Goal: Information Seeking & Learning: Compare options

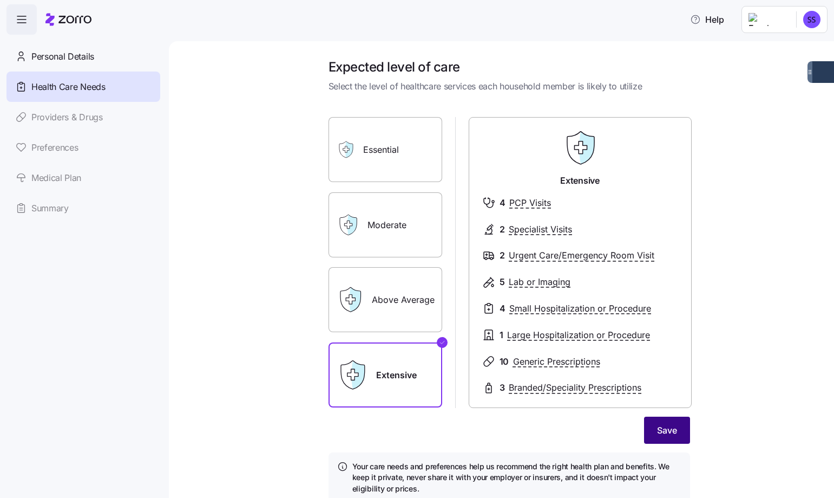
click at [667, 438] on button "Save" at bounding box center [667, 429] width 46 height 27
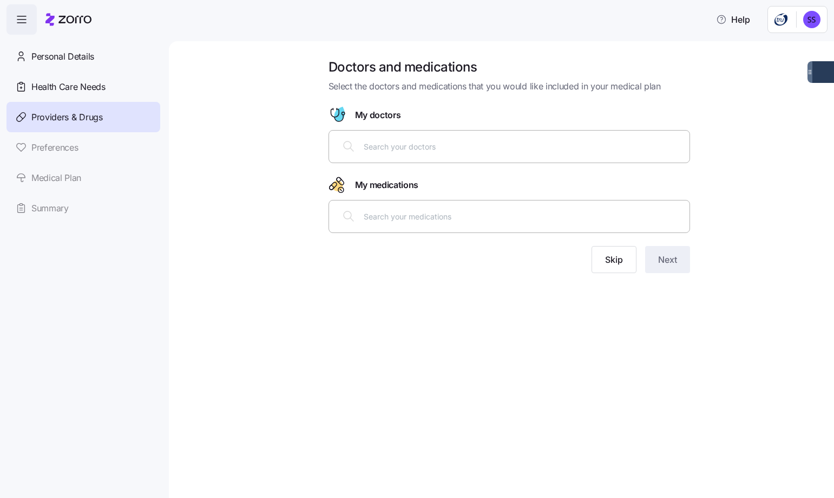
click at [551, 219] on input "text" at bounding box center [523, 216] width 319 height 12
type input "[MEDICAL_DATA]"
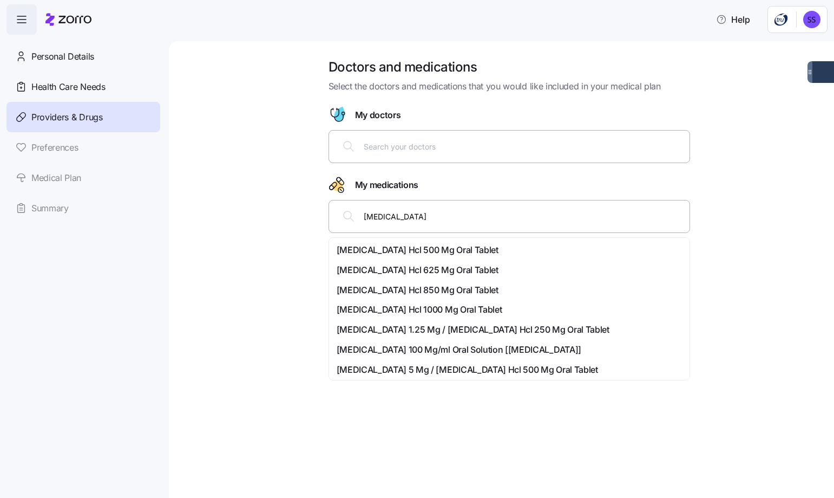
click at [467, 248] on span "[MEDICAL_DATA] Hcl 500 Mg Oral Tablet" at bounding box center [418, 250] width 162 height 14
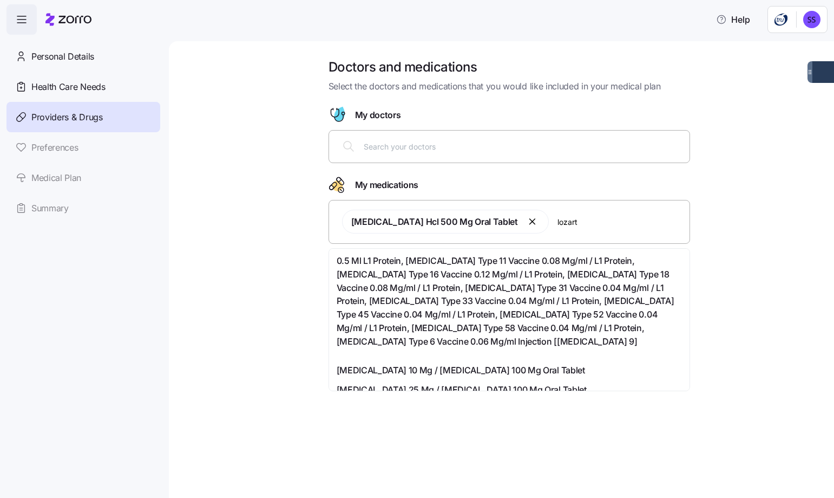
type input "lozarta"
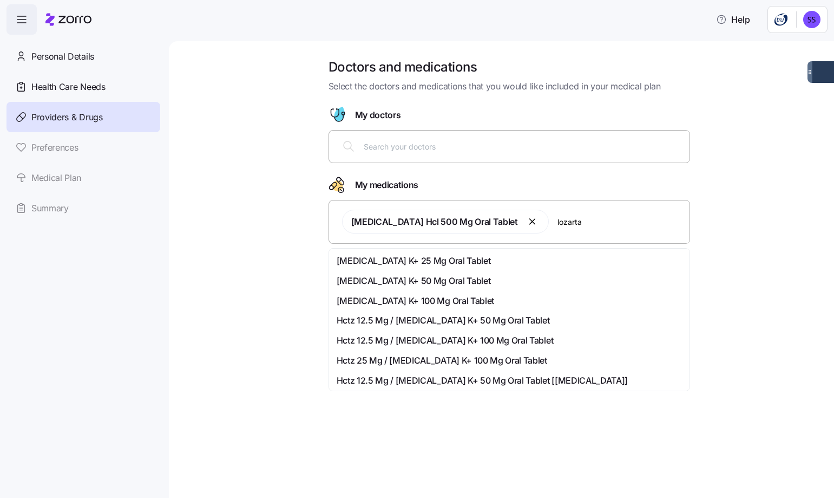
click at [548, 261] on div "[MEDICAL_DATA] K+ 25 Mg Oral Tablet" at bounding box center [509, 261] width 345 height 14
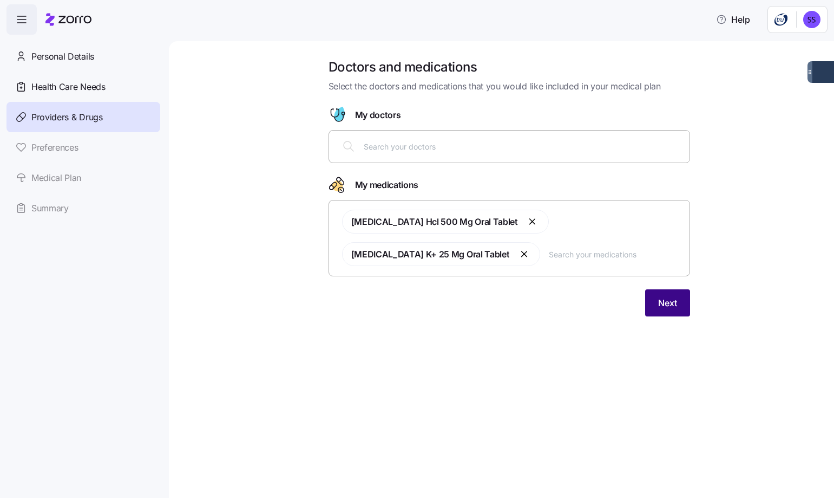
click at [676, 304] on span "Next" at bounding box center [667, 302] width 19 height 13
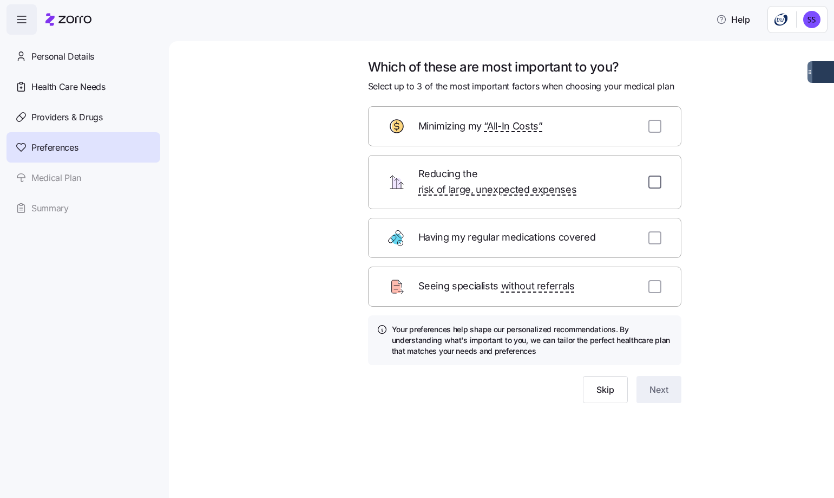
click at [654, 175] on input "checkbox" at bounding box center [655, 181] width 13 height 13
checkbox input "true"
click at [658, 231] on input "checkbox" at bounding box center [655, 237] width 13 height 13
checkbox input "true"
click at [660, 123] on input "checkbox" at bounding box center [655, 126] width 13 height 13
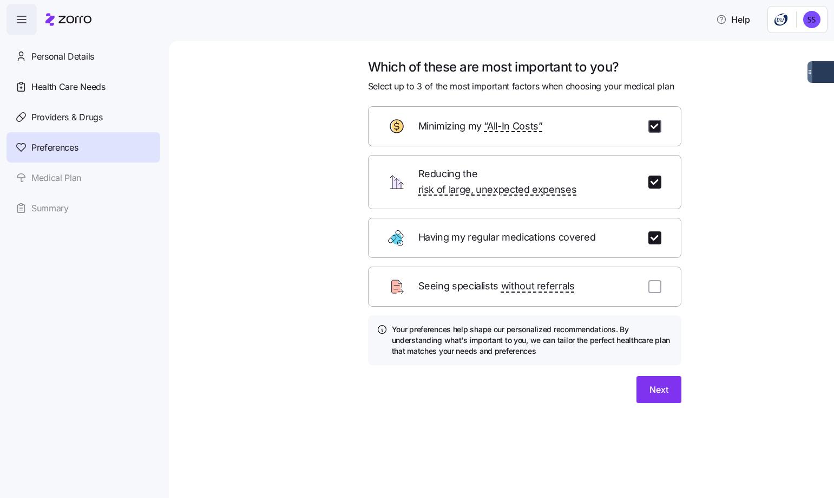
checkbox input "true"
click at [648, 376] on button "Next" at bounding box center [659, 389] width 45 height 27
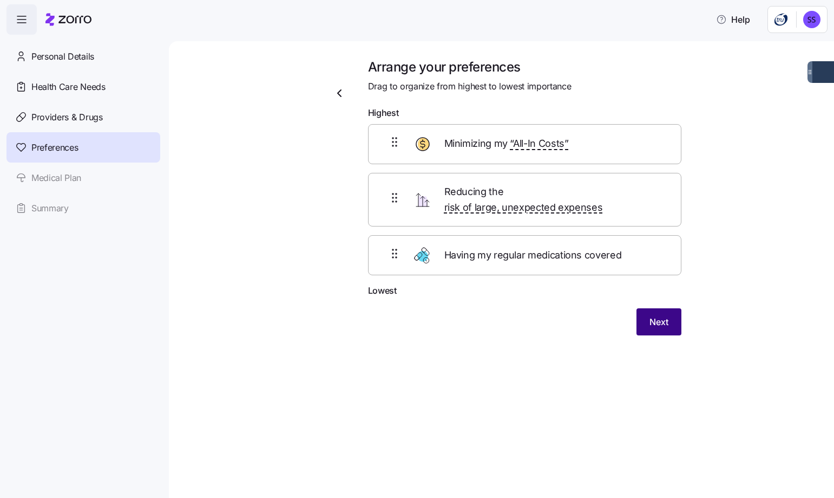
click at [664, 315] on span "Next" at bounding box center [659, 321] width 19 height 13
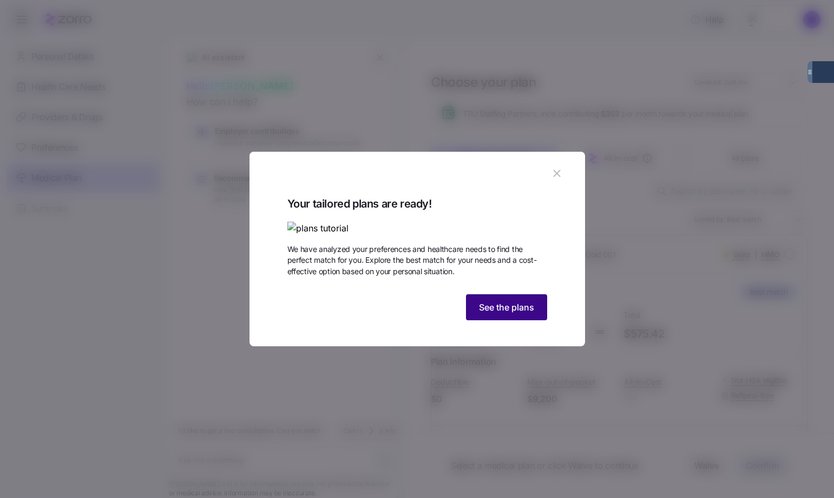
click at [502, 313] on span "See the plans" at bounding box center [506, 306] width 55 height 13
type textarea "x"
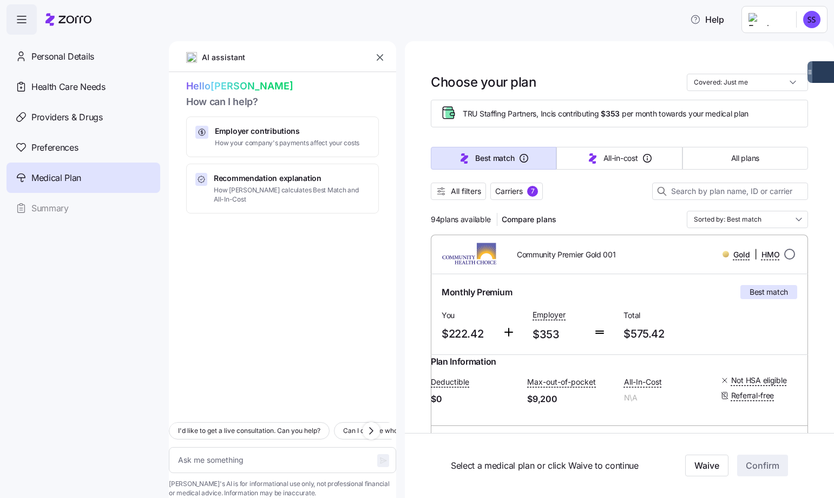
click at [784, 257] on input "radio" at bounding box center [789, 253] width 11 height 11
radio input "true"
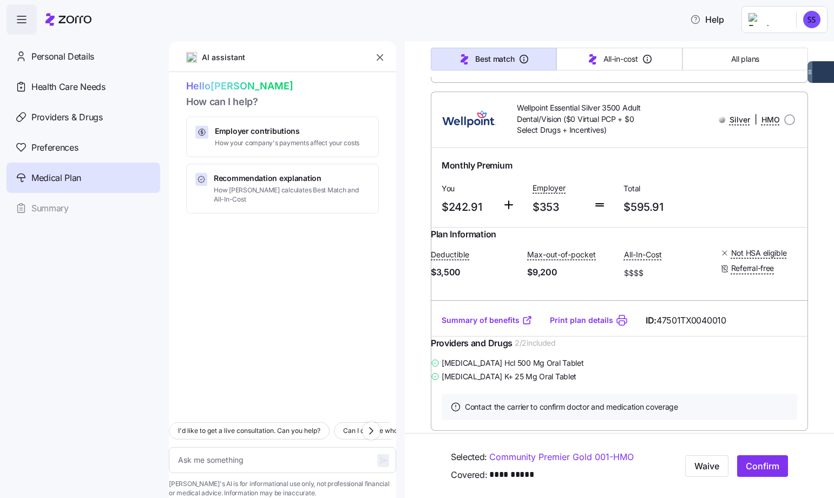
scroll to position [4602, 0]
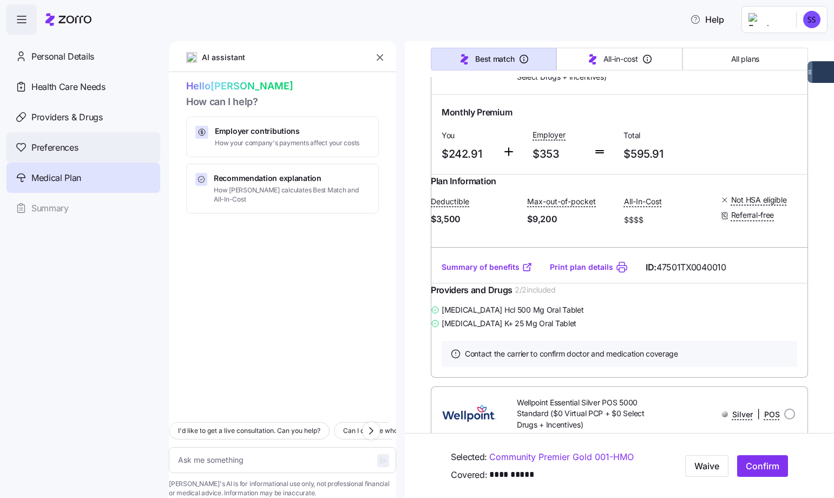
click at [63, 143] on span "Preferences" at bounding box center [54, 148] width 47 height 14
type textarea "x"
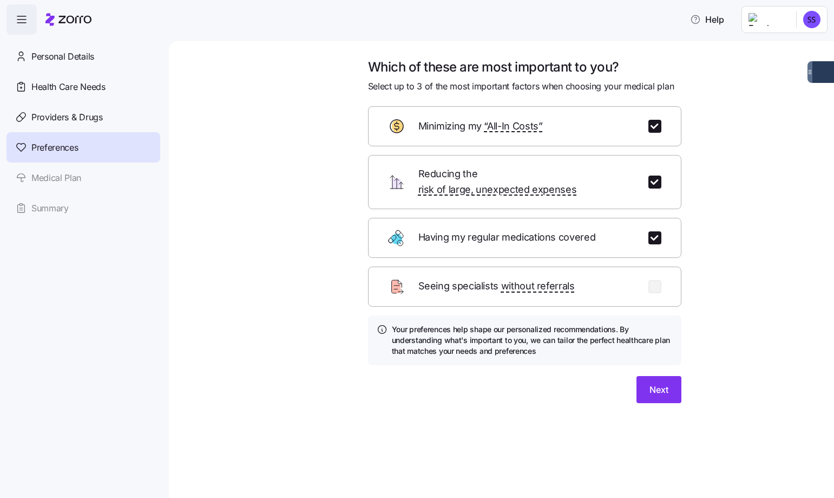
click at [65, 178] on div "Personal Details Health Care Needs Providers & Drugs Preferences Medical Plan S…" at bounding box center [83, 132] width 154 height 182
click at [80, 117] on span "Providers & Drugs" at bounding box center [66, 117] width 71 height 14
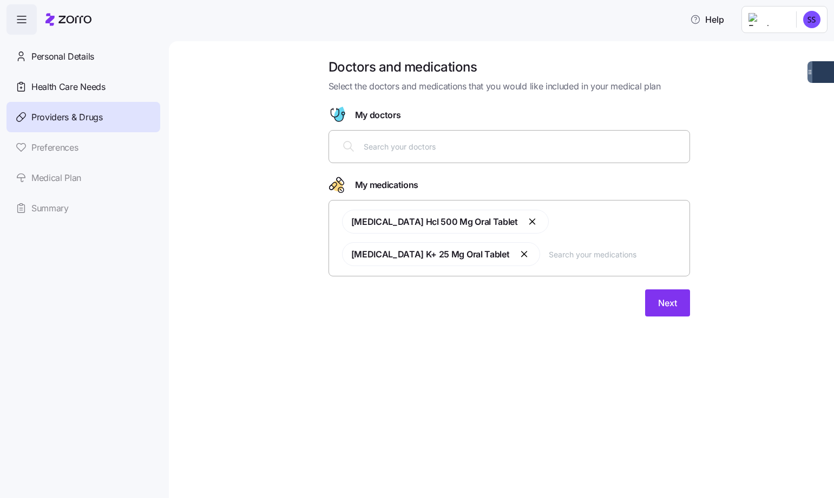
click at [483, 141] on input "text" at bounding box center [523, 146] width 319 height 12
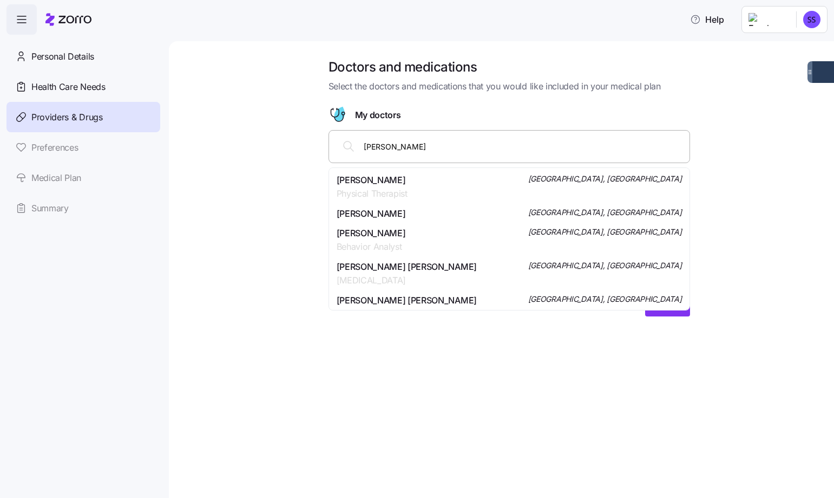
drag, startPoint x: 433, startPoint y: 142, endPoint x: 359, endPoint y: 143, distance: 73.6
click at [359, 143] on div "[PERSON_NAME]" at bounding box center [510, 146] width 348 height 26
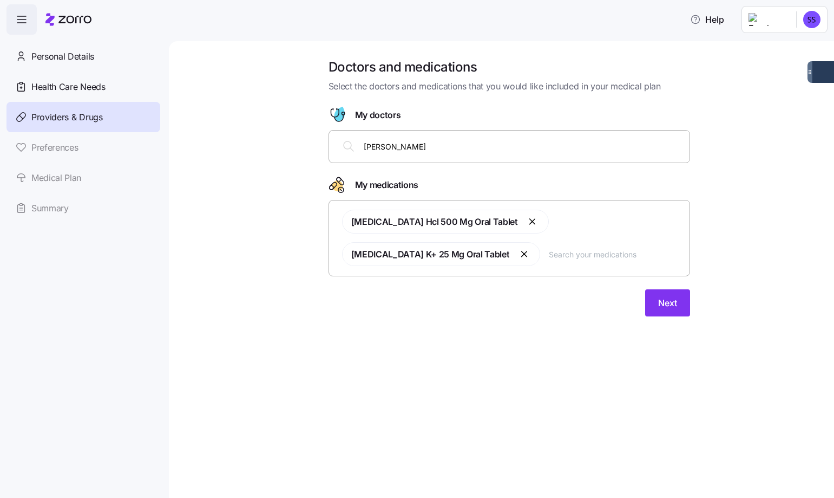
click at [701, 107] on div "Doctors and medications Select the doctors and medications that you would like …" at bounding box center [509, 193] width 620 height 271
click at [454, 154] on div "[PERSON_NAME]" at bounding box center [510, 146] width 348 height 26
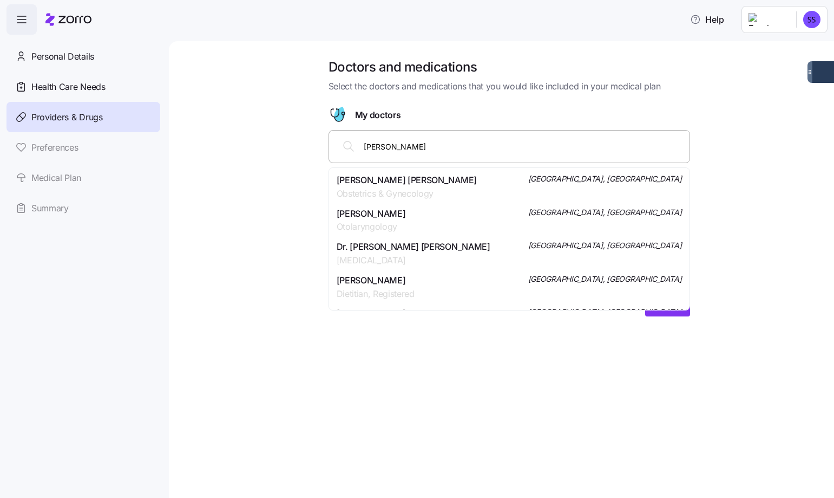
type input "[PERSON_NAME]"
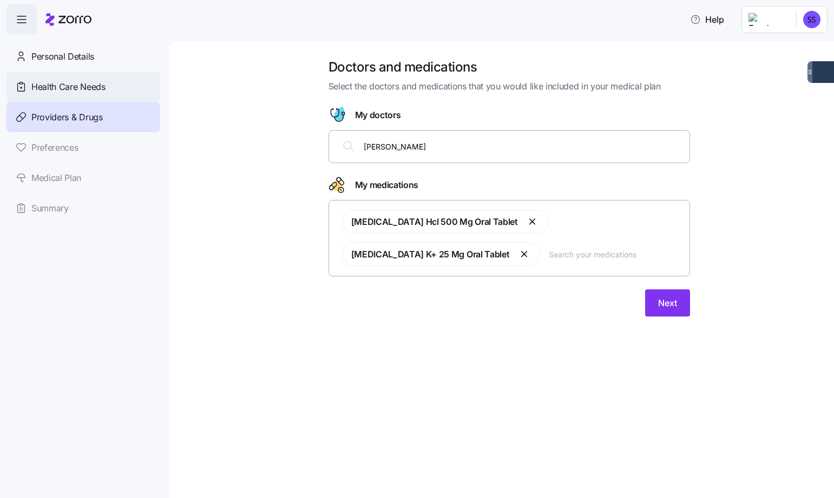
click at [41, 88] on span "Health Care Needs" at bounding box center [68, 87] width 74 height 14
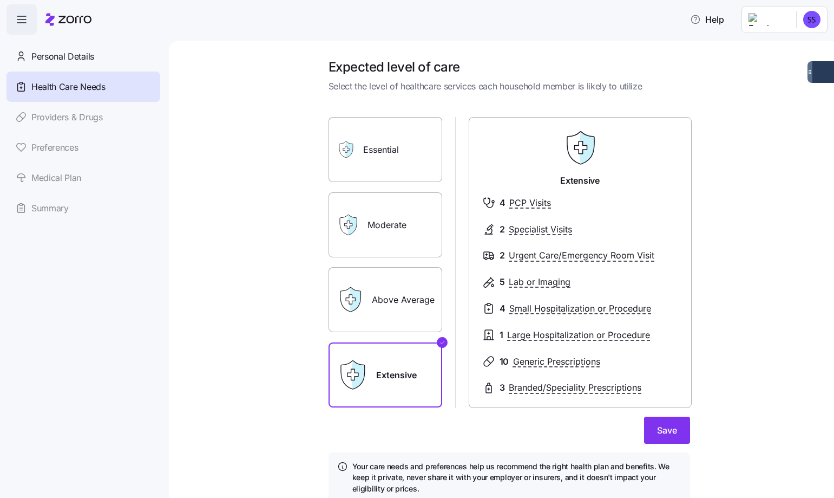
click at [370, 290] on label "Above Average" at bounding box center [386, 299] width 114 height 65
click at [0, 0] on input "Above Average" at bounding box center [0, 0] width 0 height 0
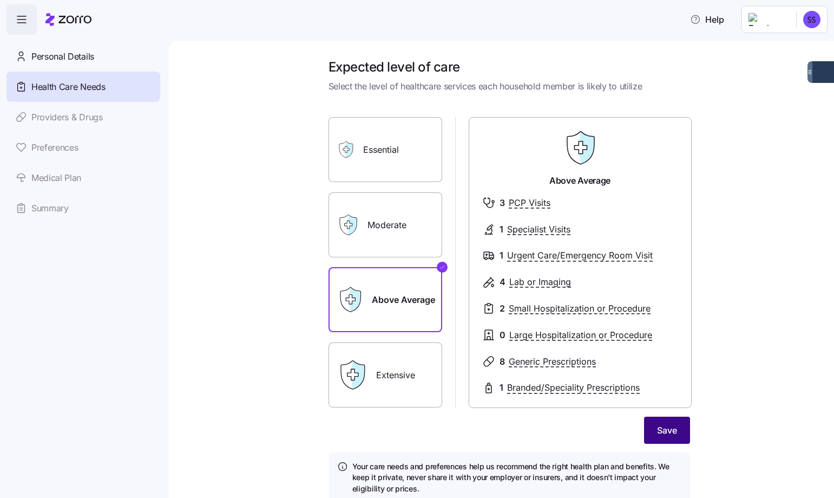
click at [671, 427] on span "Save" at bounding box center [667, 429] width 20 height 13
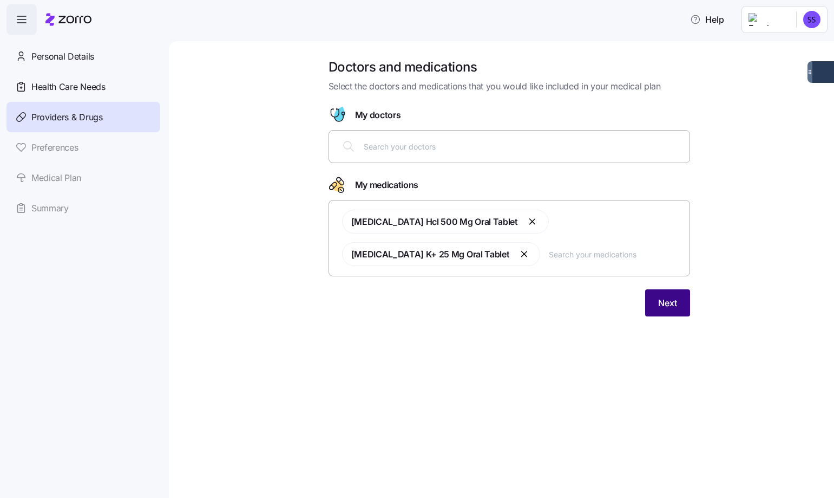
click at [668, 298] on span "Next" at bounding box center [667, 302] width 19 height 13
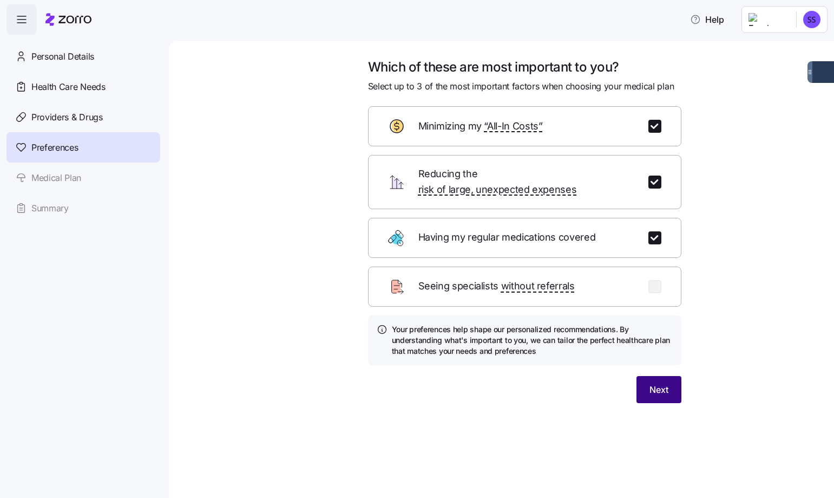
click at [663, 386] on button "Next" at bounding box center [659, 389] width 45 height 27
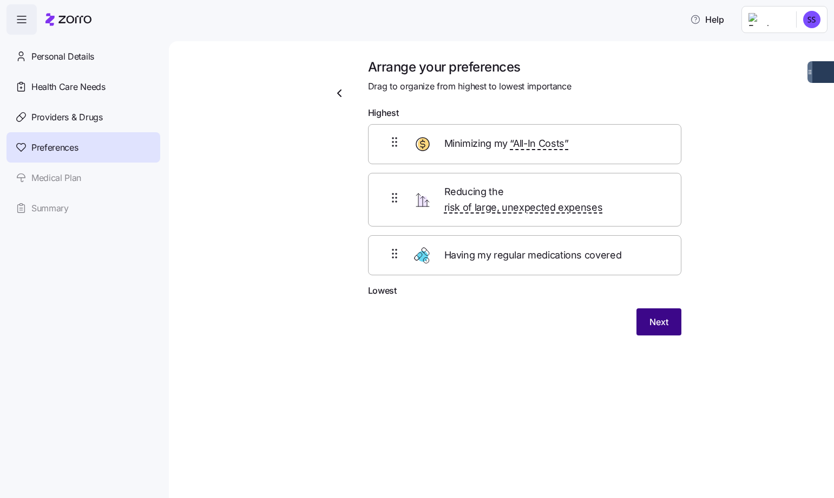
click at [659, 315] on span "Next" at bounding box center [659, 321] width 19 height 13
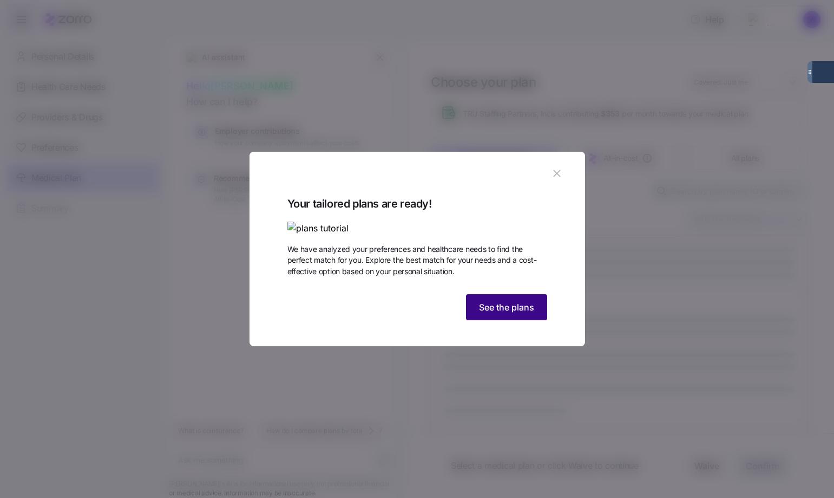
click at [525, 313] on span "See the plans" at bounding box center [506, 306] width 55 height 13
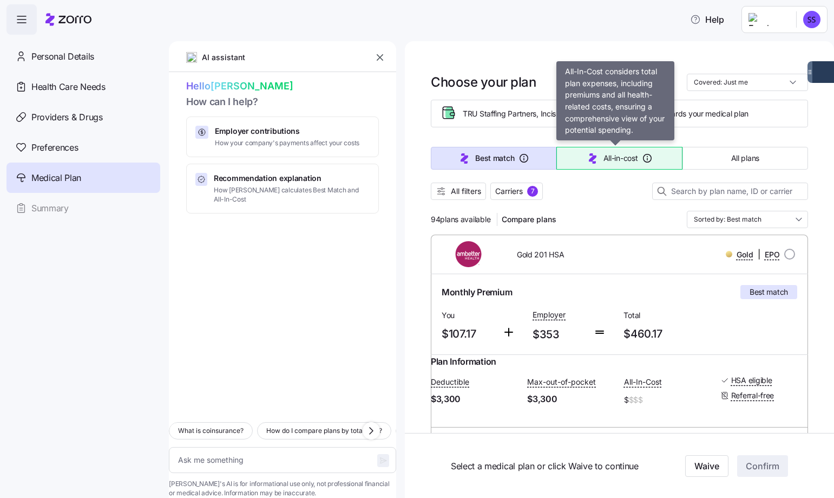
click at [619, 159] on span "All-in-cost" at bounding box center [621, 158] width 35 height 11
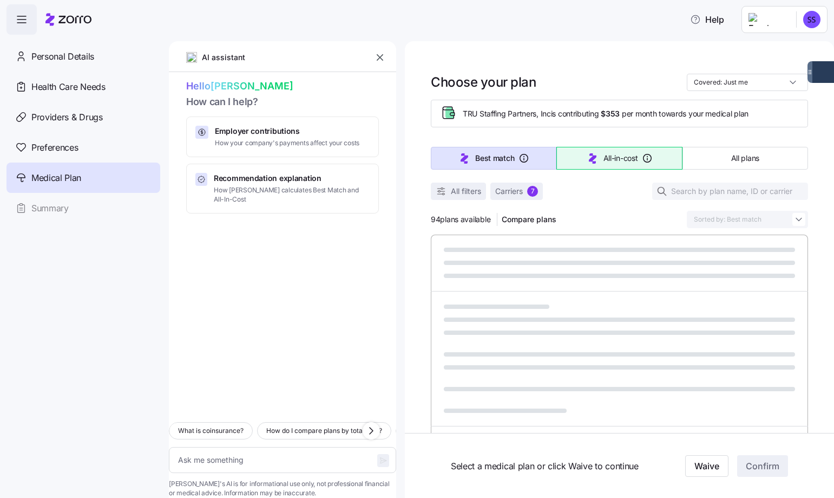
type textarea "x"
type input "Sorted by: All-in-cost"
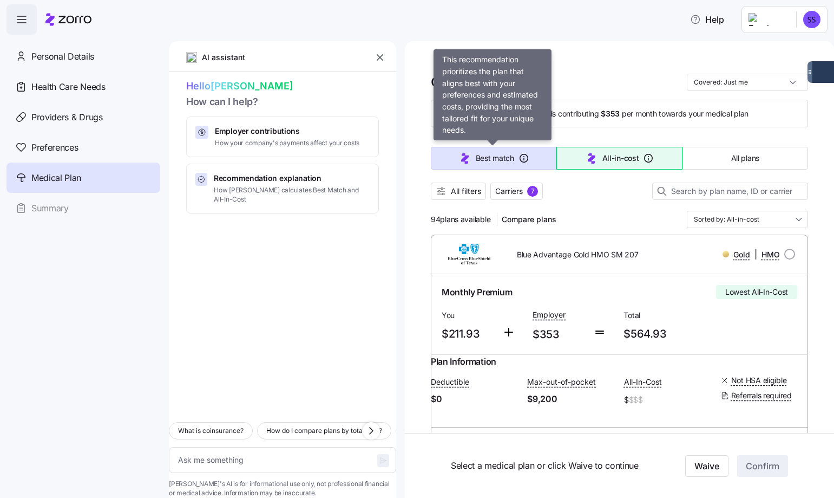
click at [484, 167] on button "Best match" at bounding box center [494, 158] width 126 height 23
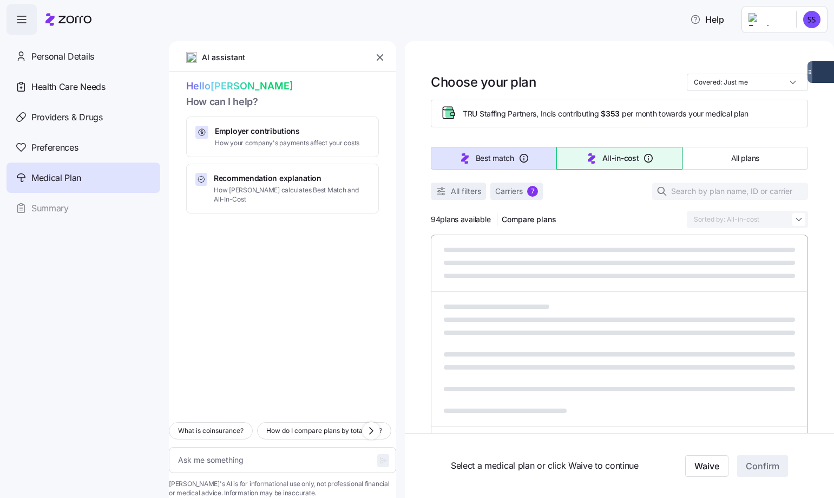
type textarea "x"
type input "Sorted by: Best match"
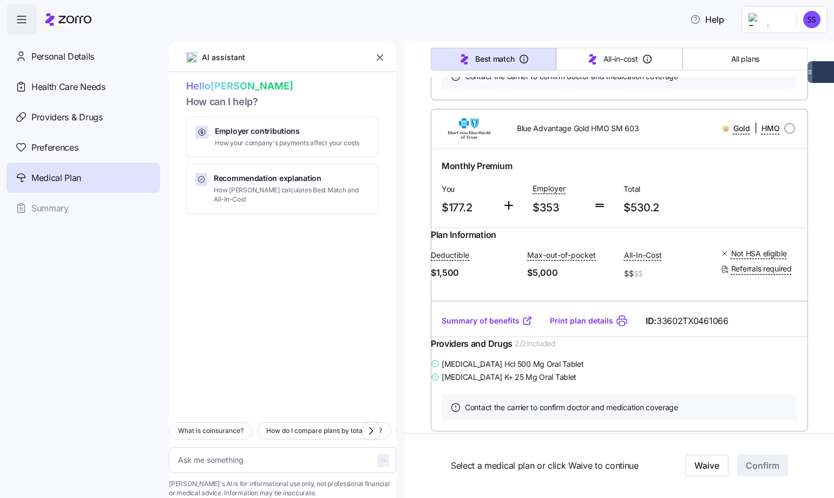
scroll to position [1137, 0]
click at [307, 425] on span "How do I compare plans by total cost?" at bounding box center [324, 430] width 116 height 11
type textarea "x"
type textarea "How do I compare plans by total cost?"
click at [379, 456] on icon "button" at bounding box center [383, 460] width 9 height 9
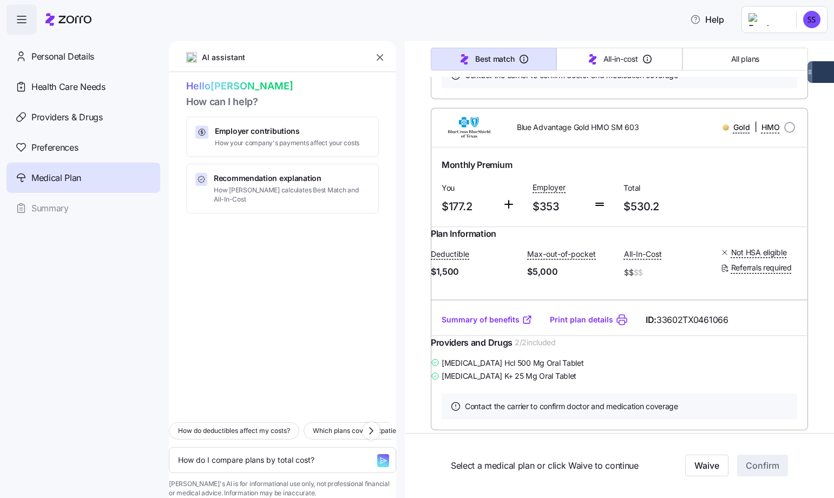
type textarea "x"
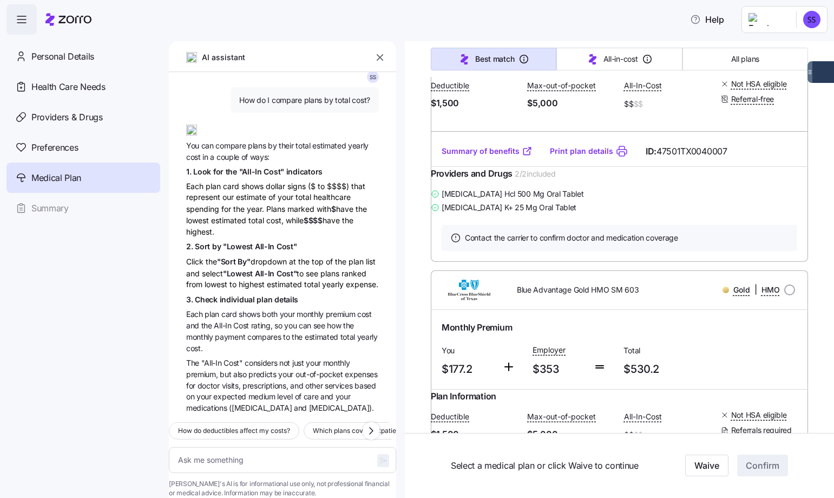
scroll to position [920, 0]
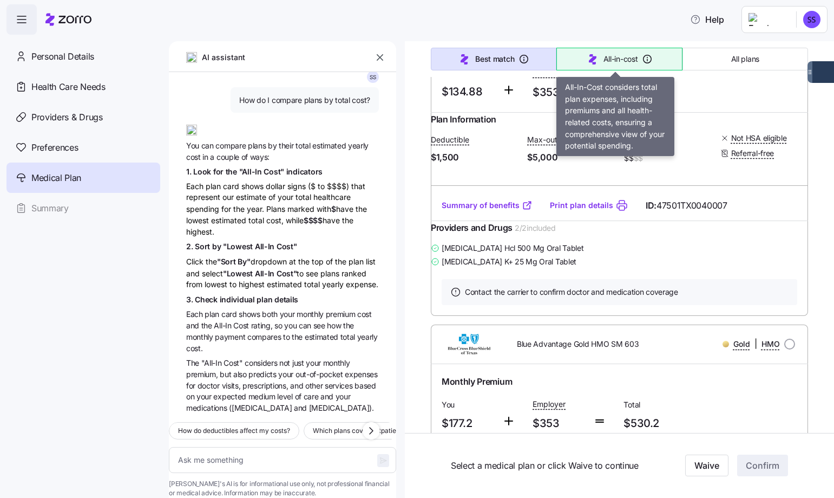
click at [606, 56] on span "All-in-cost" at bounding box center [621, 59] width 35 height 11
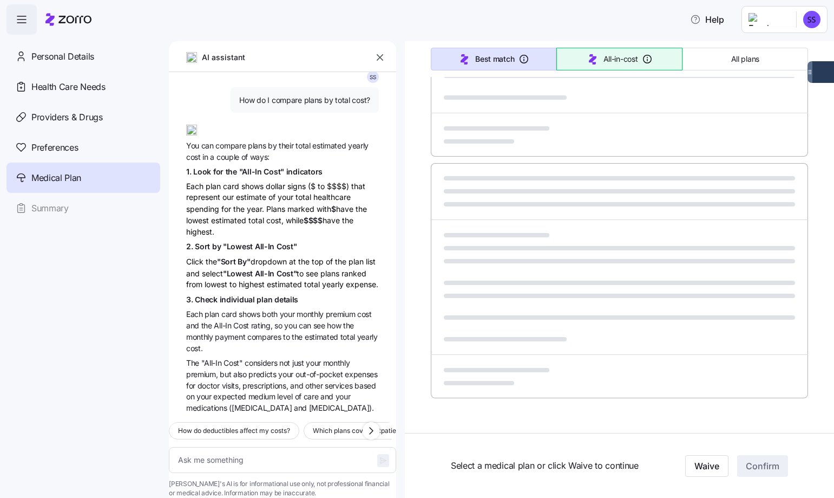
type textarea "x"
type input "Sorted by: All-in-cost"
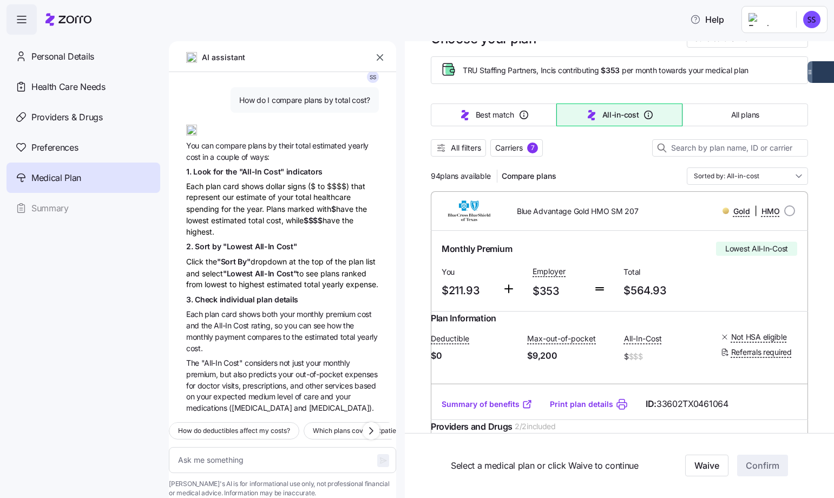
scroll to position [0, 0]
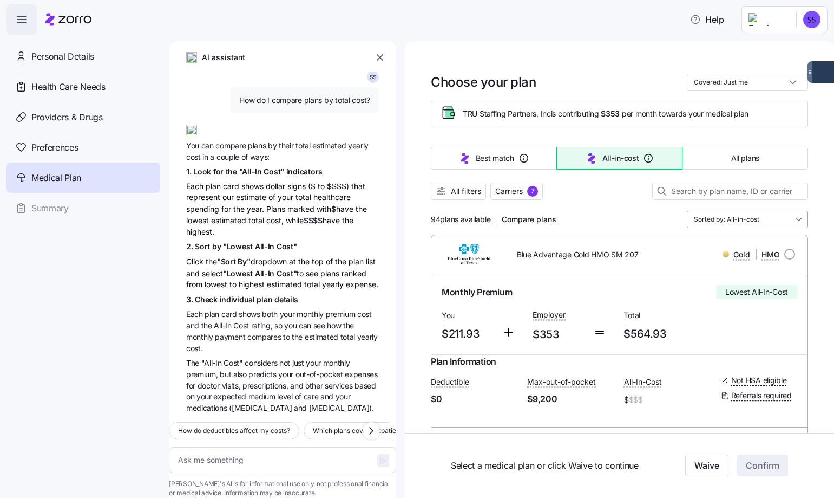
click at [780, 223] on input "Sorted by: All-in-cost" at bounding box center [747, 219] width 121 height 17
click at [736, 157] on span "All plans" at bounding box center [745, 158] width 28 height 11
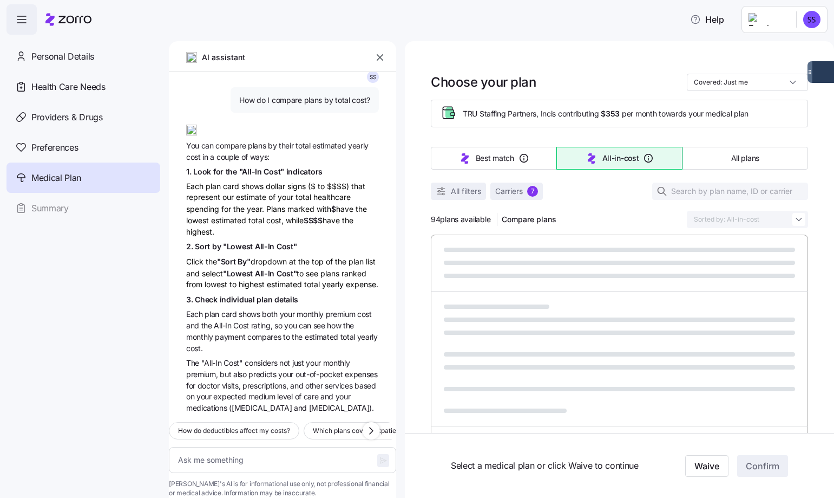
type textarea "x"
type input "Sorted by: Premium"
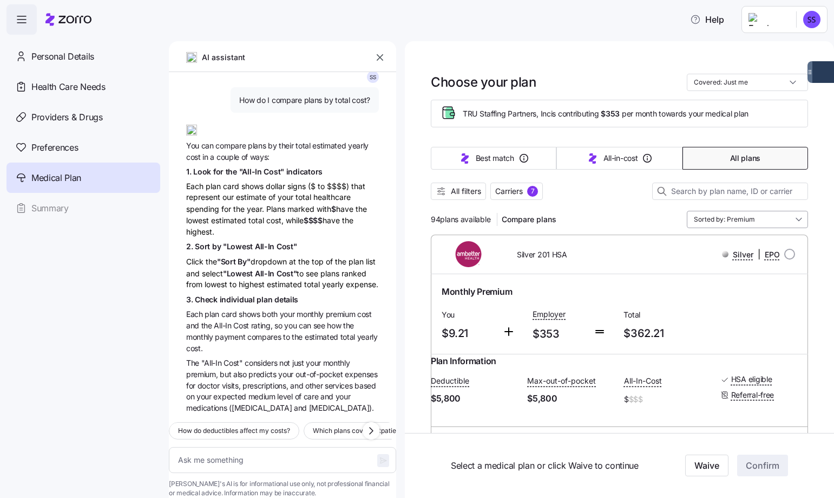
click at [751, 214] on input "Sorted by: Premium" at bounding box center [747, 219] width 121 height 17
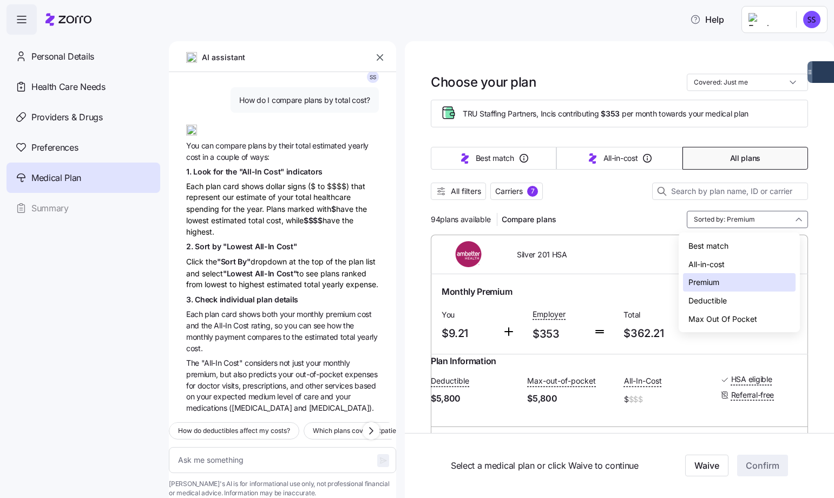
click at [744, 315] on div "Max Out Of Pocket" at bounding box center [739, 319] width 113 height 18
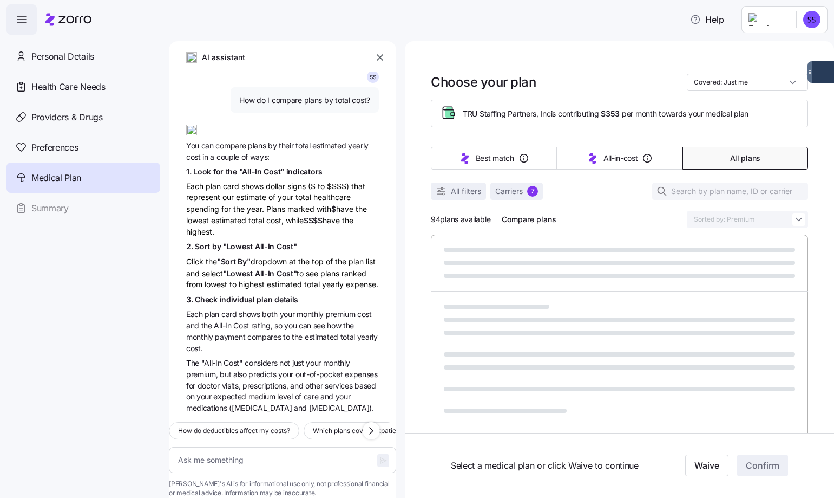
type textarea "x"
type input "Sorted by: Max Out Of Pocket"
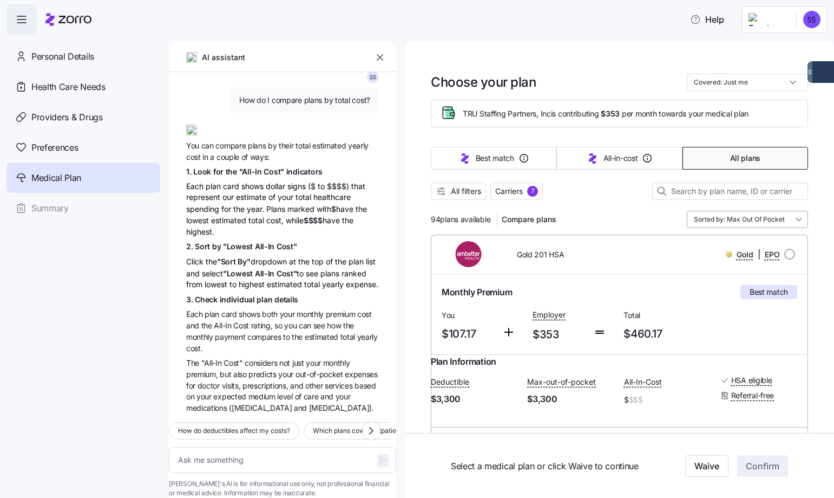
click at [747, 218] on input "Sorted by: Max Out Of Pocket" at bounding box center [747, 219] width 121 height 17
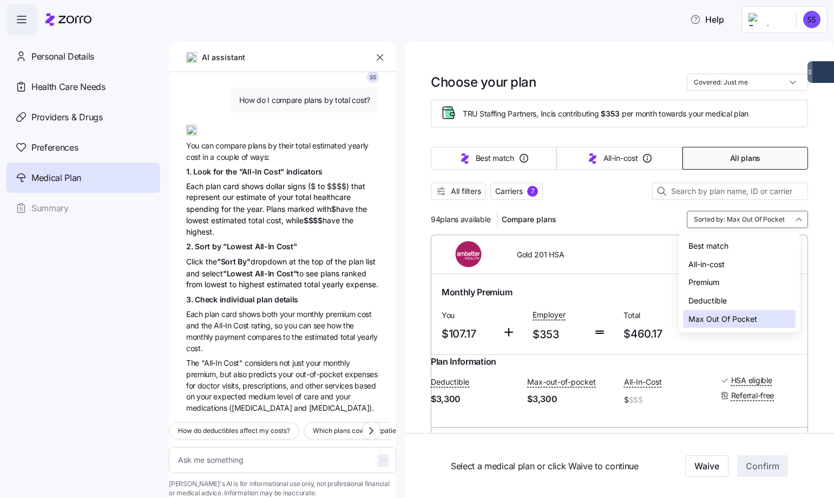
click at [742, 298] on div "Deductible" at bounding box center [739, 300] width 113 height 18
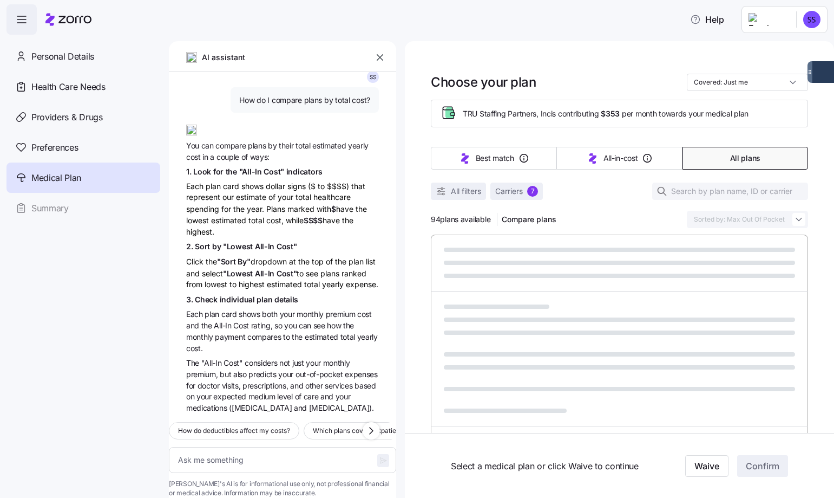
type textarea "x"
type input "Sorted by: Deductible"
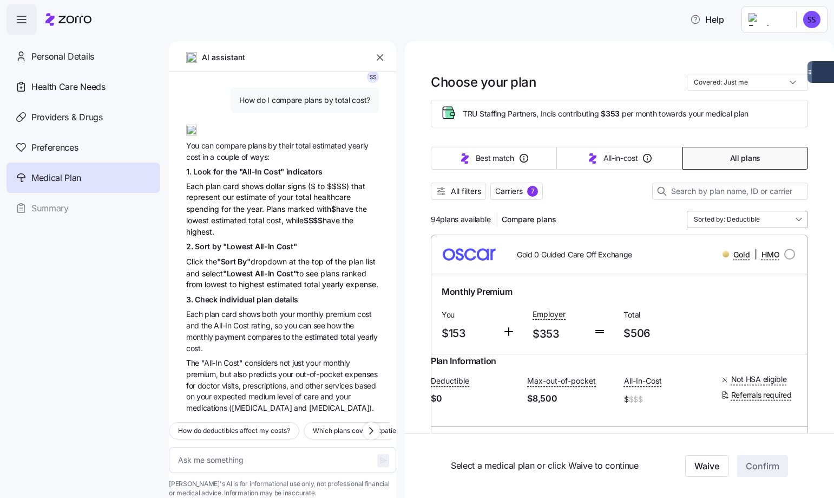
click at [749, 217] on input "Sorted by: Deductible" at bounding box center [747, 219] width 121 height 17
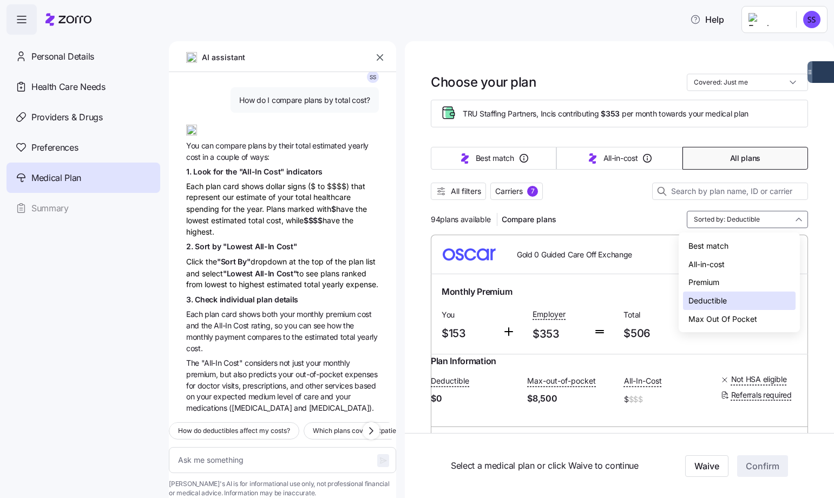
click at [740, 262] on div "All-in-cost" at bounding box center [739, 264] width 113 height 18
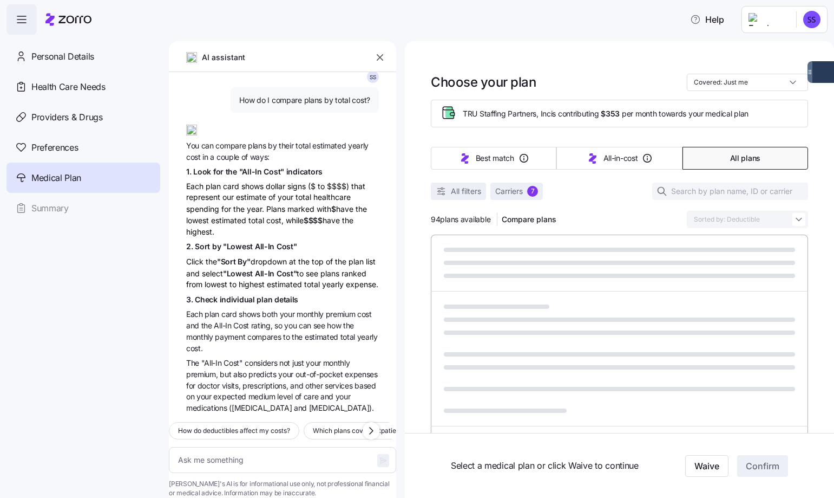
type textarea "x"
type input "Sorted by: All-in-cost"
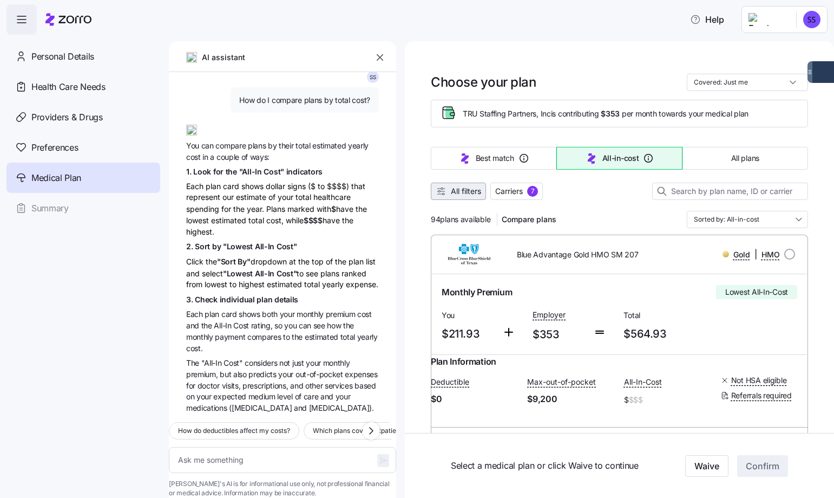
click at [481, 195] on span "All filters" at bounding box center [466, 191] width 30 height 11
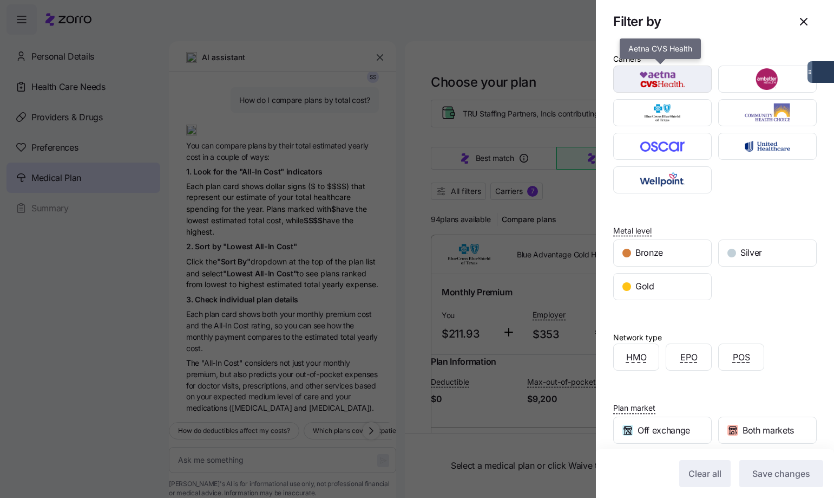
click at [668, 83] on img "button" at bounding box center [663, 79] width 80 height 22
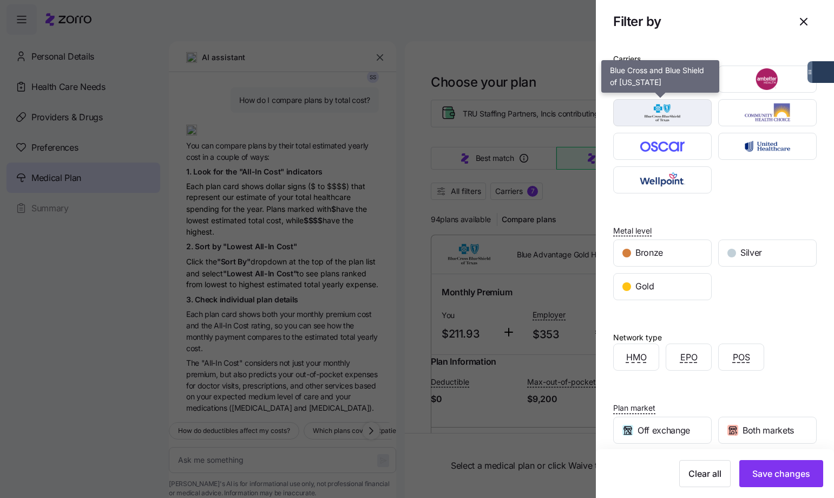
click at [672, 112] on img "button" at bounding box center [663, 113] width 80 height 22
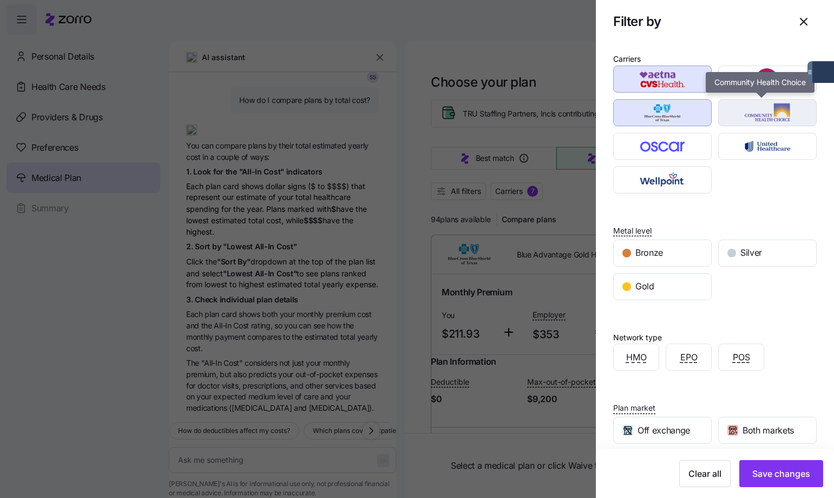
click at [742, 119] on img "button" at bounding box center [768, 113] width 80 height 22
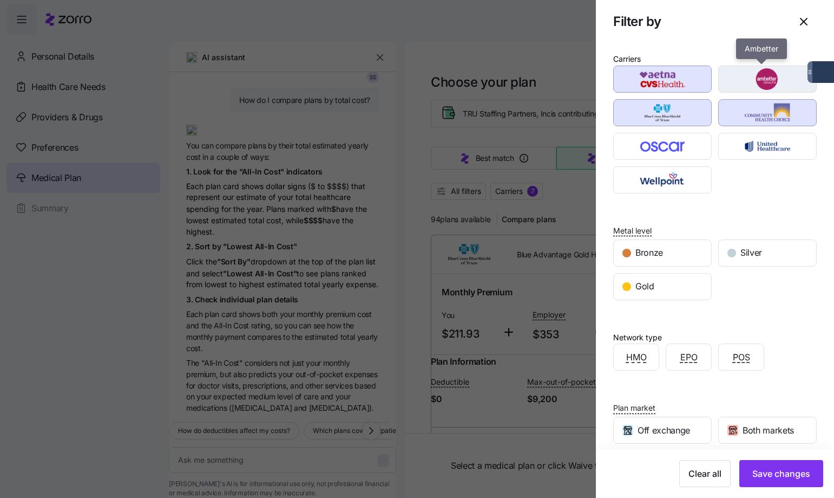
click at [745, 70] on img "button" at bounding box center [768, 79] width 80 height 22
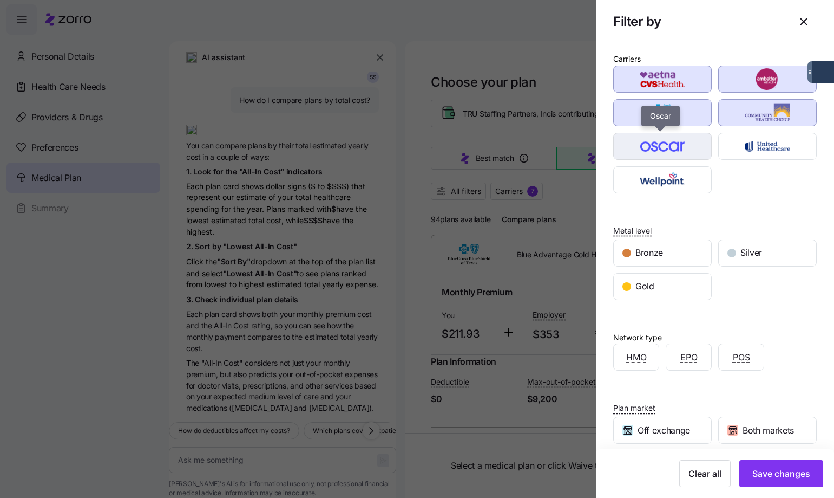
click at [690, 142] on img "button" at bounding box center [663, 146] width 80 height 22
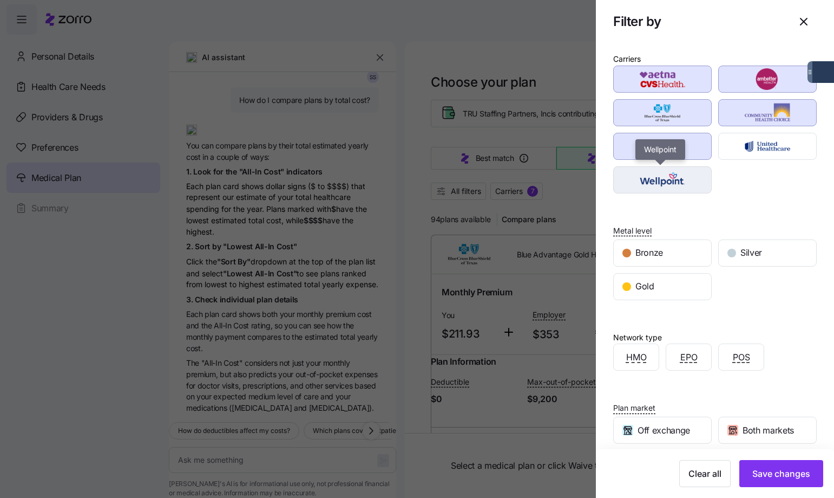
click at [690, 180] on img "button" at bounding box center [663, 180] width 80 height 22
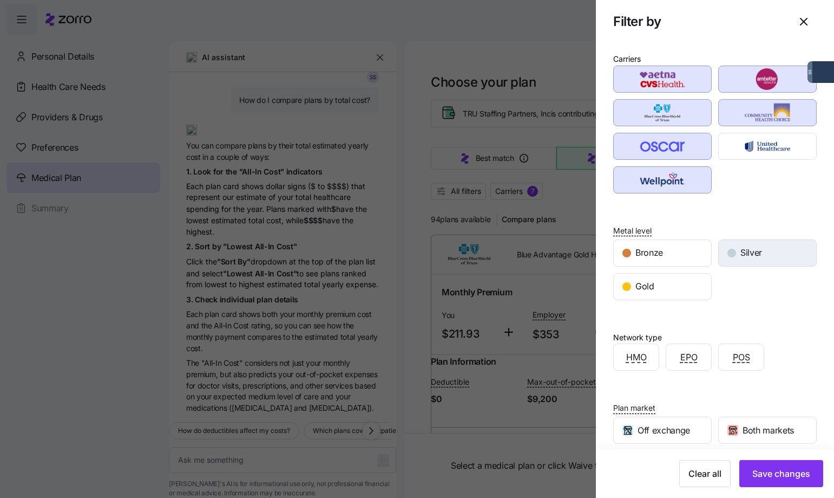
click at [767, 251] on div "Silver" at bounding box center [767, 253] width 97 height 26
click at [666, 290] on div "Gold" at bounding box center [662, 286] width 97 height 26
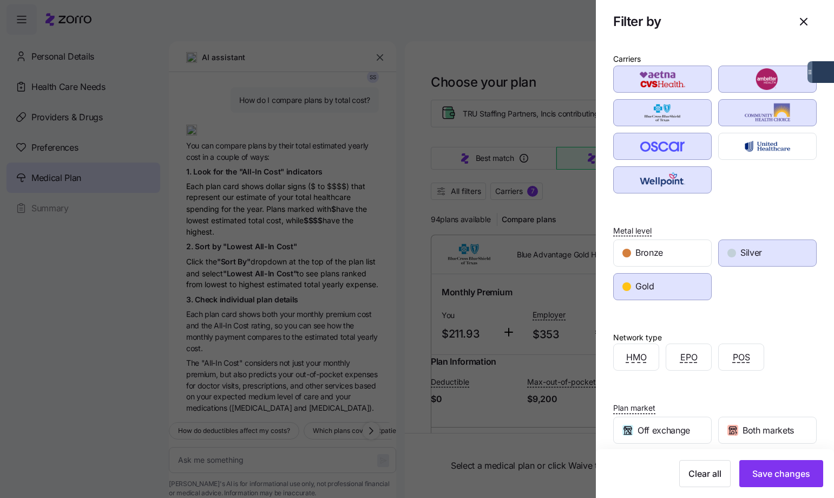
click at [754, 299] on div "Bronze Silver Gold" at bounding box center [715, 269] width 210 height 67
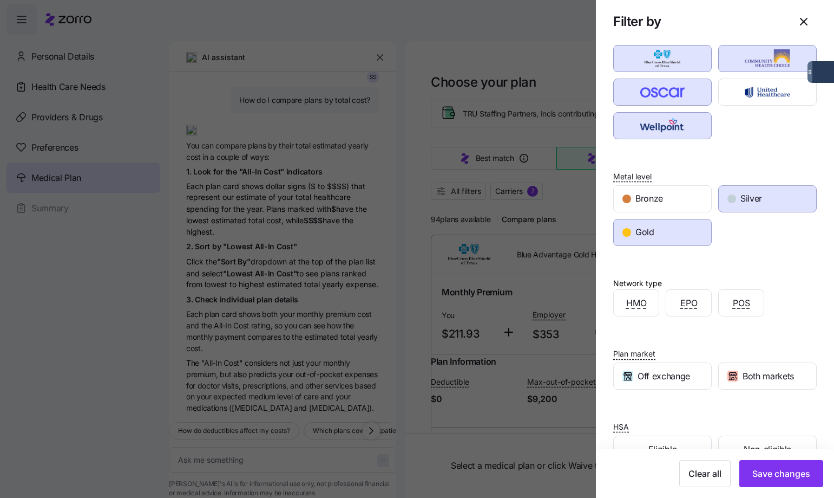
scroll to position [85, 0]
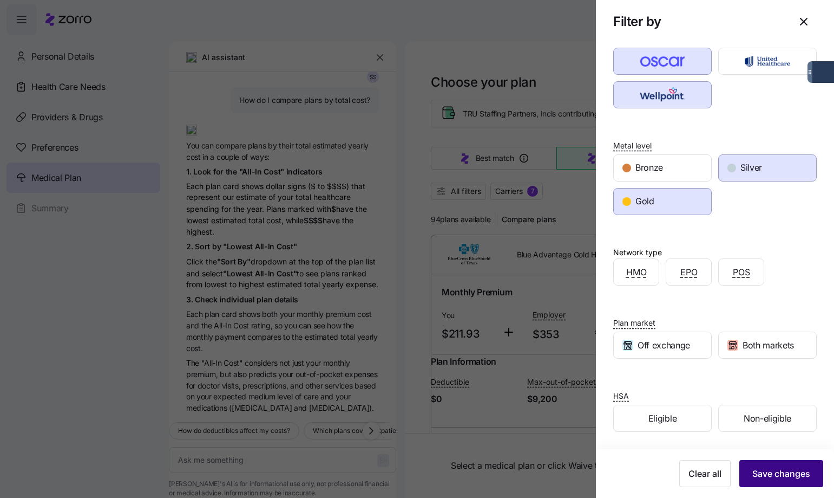
click at [767, 473] on span "Save changes" at bounding box center [781, 473] width 58 height 13
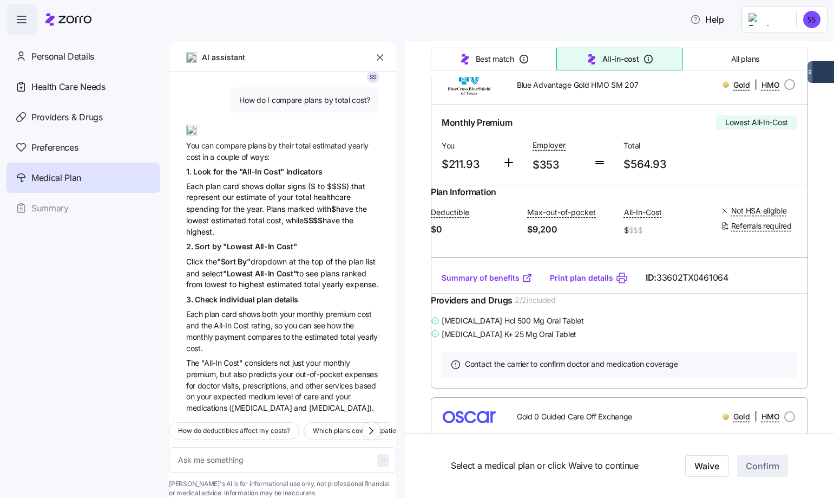
scroll to position [217, 0]
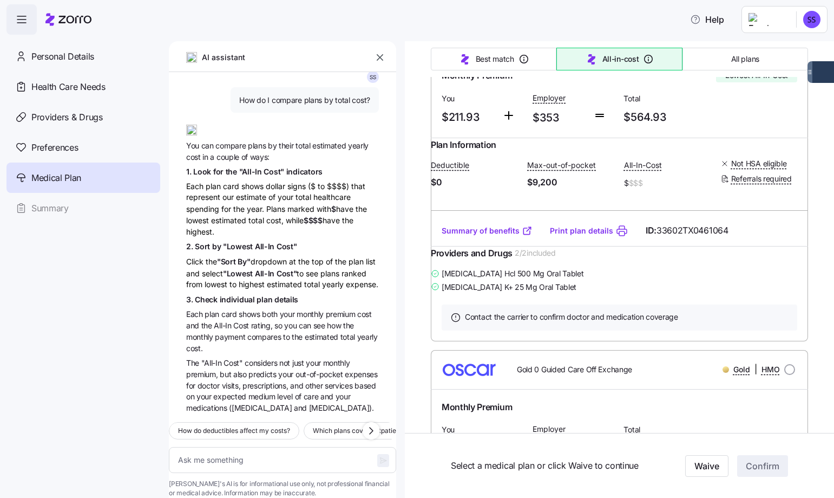
click at [501, 236] on link "Summary of benefits" at bounding box center [487, 230] width 91 height 11
click at [813, 17] on html "Help Personal Details Health Care Needs Providers & Drugs Preferences Medical P…" at bounding box center [417, 245] width 834 height 491
click at [799, 47] on div "My settings" at bounding box center [790, 49] width 57 height 12
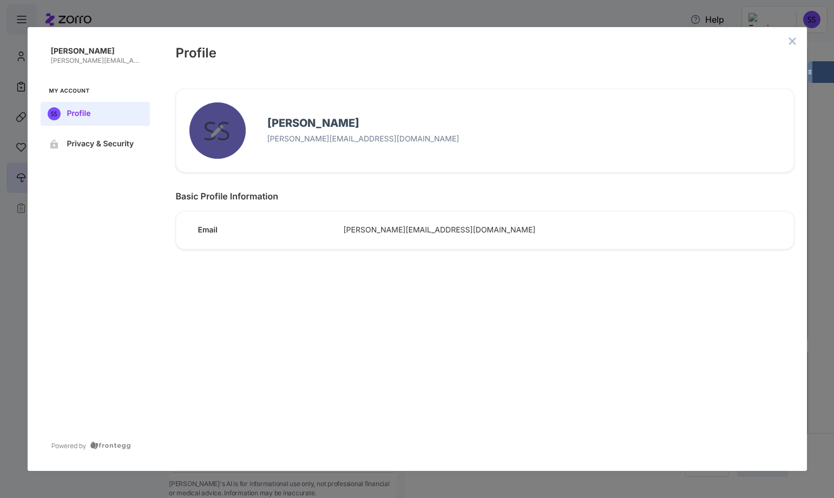
click at [227, 135] on button "edit avatar menu" at bounding box center [217, 130] width 56 height 56
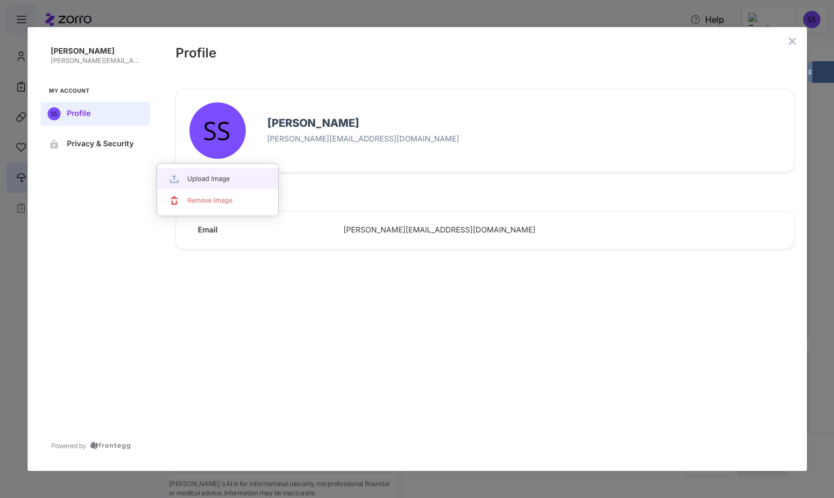
click at [319, 123] on div at bounding box center [417, 249] width 834 height 498
click at [403, 128] on h4 "[PERSON_NAME]" at bounding box center [523, 123] width 513 height 14
click at [553, 113] on div "[PERSON_NAME] [PERSON_NAME][EMAIL_ADDRESS][DOMAIN_NAME]" at bounding box center [517, 130] width 535 height 36
click at [125, 150] on button "Privacy & Security" at bounding box center [95, 144] width 109 height 24
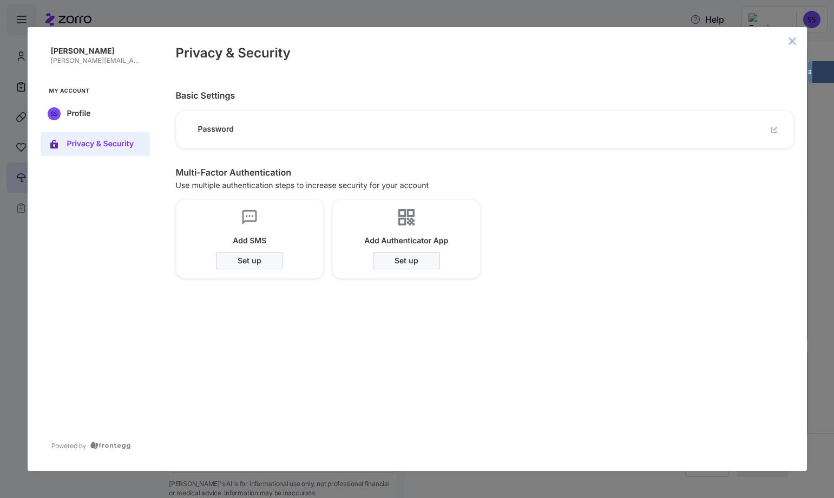
click at [793, 44] on icon "close admin-box" at bounding box center [792, 41] width 9 height 9
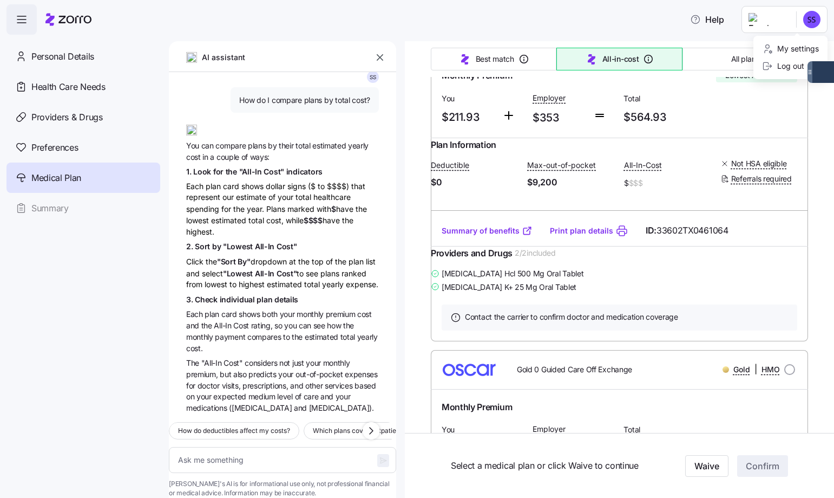
click at [779, 20] on html "Help Personal Details Health Care Needs Providers & Drugs Preferences Medical P…" at bounding box center [417, 245] width 834 height 491
click at [784, 44] on div "My settings" at bounding box center [790, 49] width 57 height 12
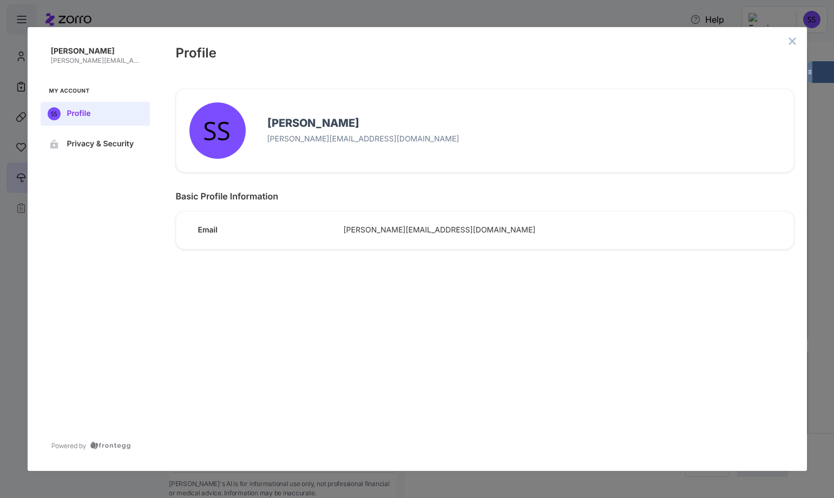
click at [787, 42] on button "close admin-box" at bounding box center [792, 41] width 15 height 15
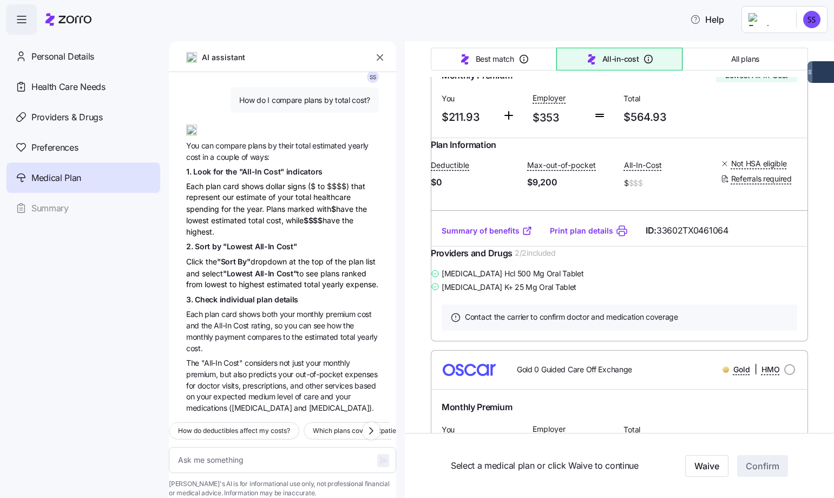
type textarea "x"
